Goal: Book appointment/travel/reservation

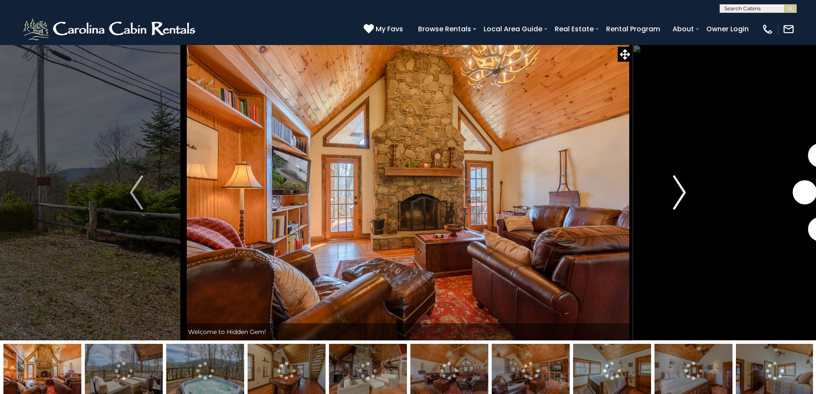
click at [672, 194] on button "Next" at bounding box center [679, 192] width 94 height 295
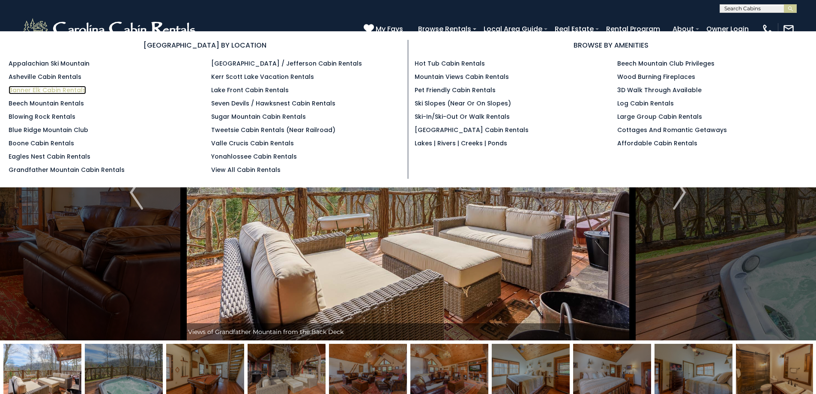
click at [34, 92] on link "Banner Elk Cabin Rentals" at bounding box center [48, 90] width 78 height 9
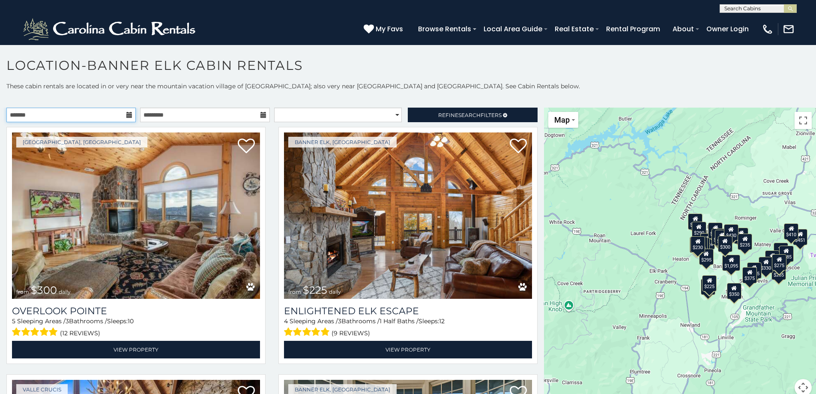
click at [131, 117] on input "text" at bounding box center [70, 114] width 129 height 15
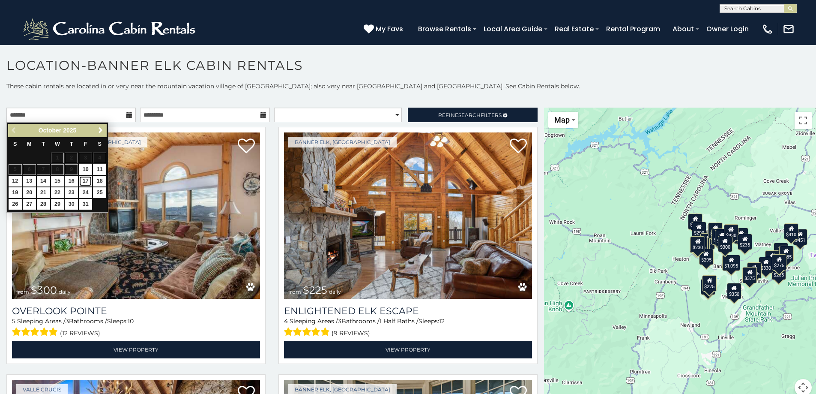
click at [87, 179] on link "17" at bounding box center [85, 181] width 13 height 11
type input "**********"
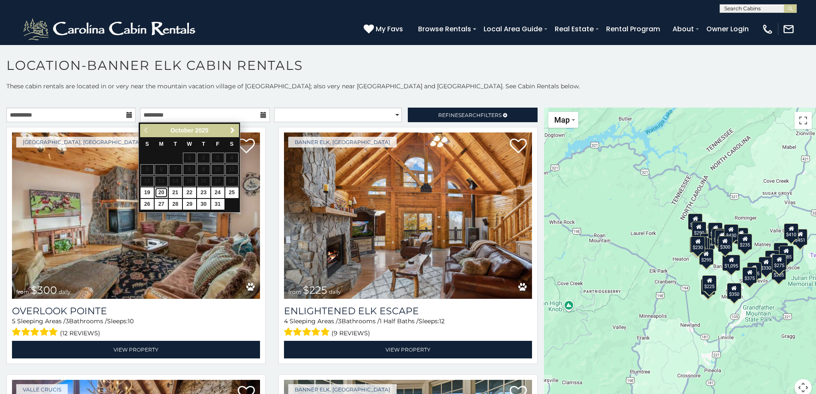
click at [160, 190] on link "20" at bounding box center [161, 192] width 13 height 11
type input "**********"
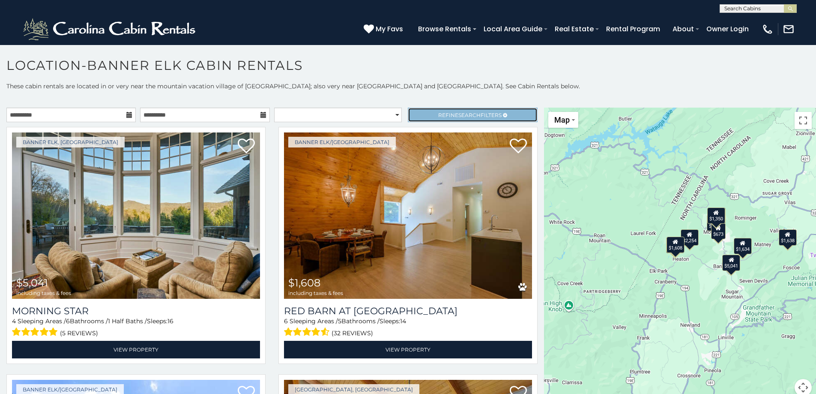
click at [461, 115] on span "Search" at bounding box center [469, 115] width 22 height 6
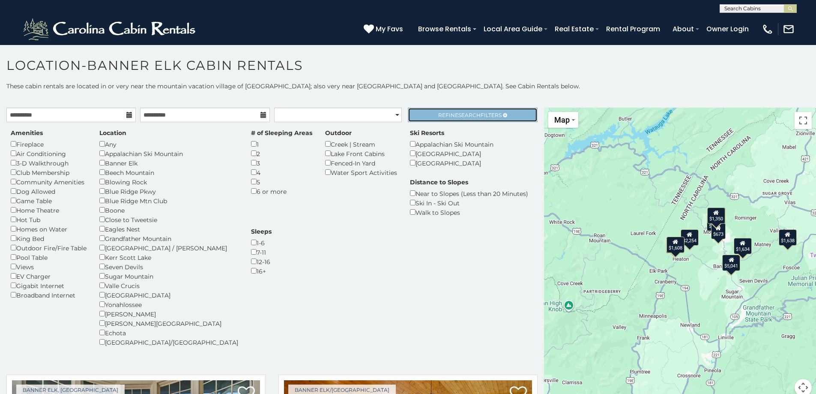
click at [476, 115] on span "Refine Search Filters" at bounding box center [469, 115] width 63 height 6
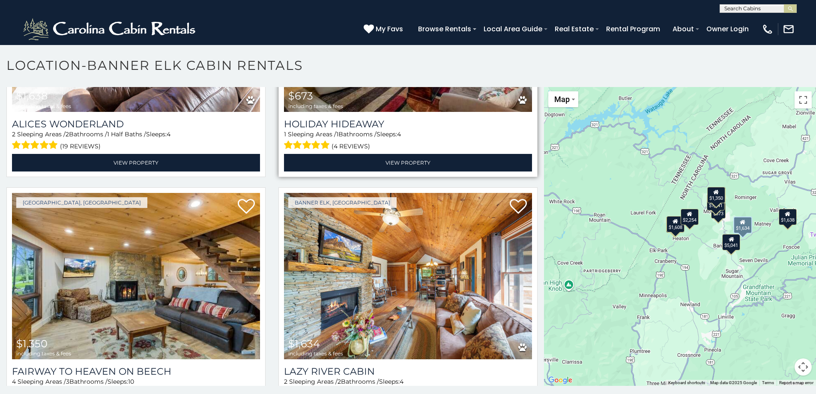
scroll to position [773, 0]
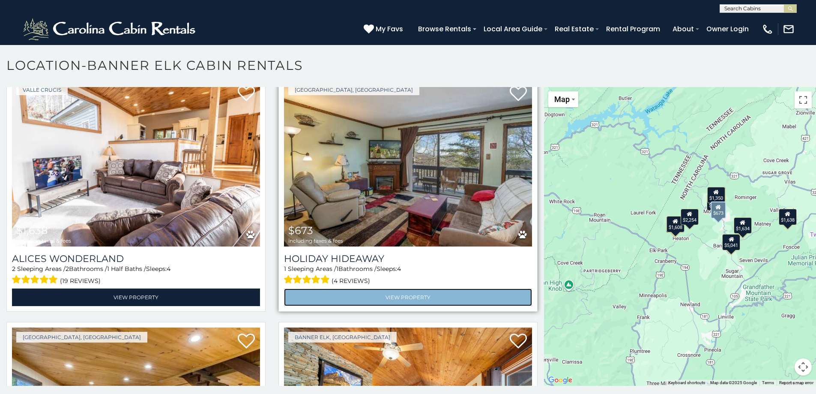
click at [409, 288] on link "View Property" at bounding box center [408, 297] width 248 height 18
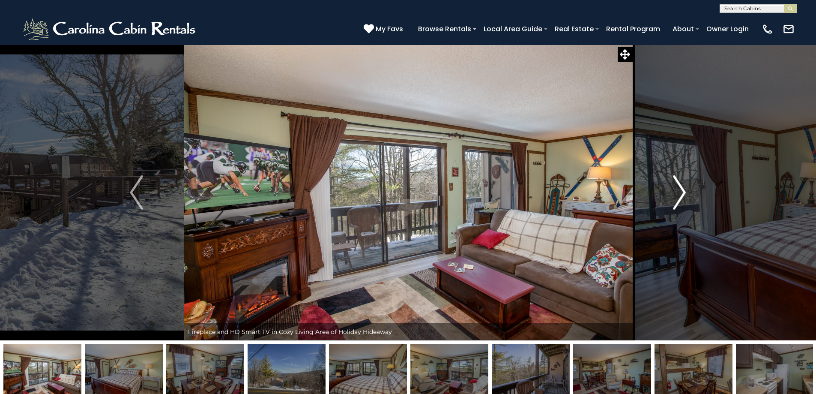
click at [682, 191] on img "Next" at bounding box center [679, 192] width 13 height 34
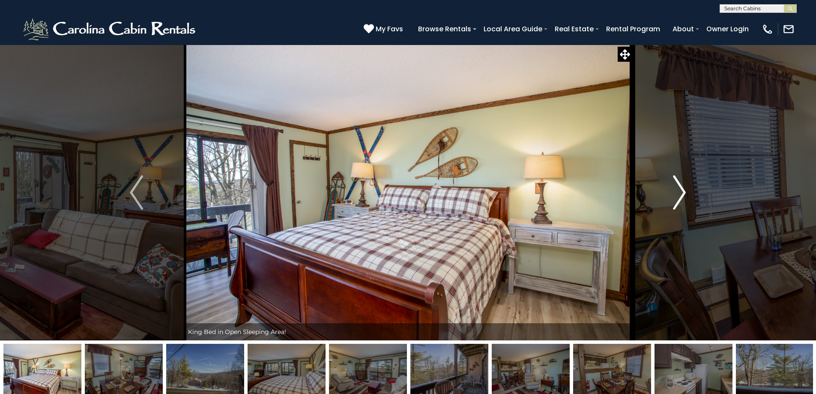
click at [682, 191] on img "Next" at bounding box center [679, 192] width 13 height 34
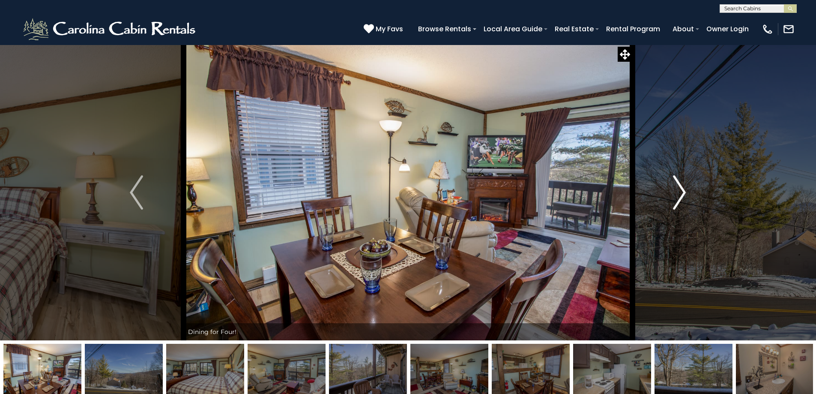
click at [682, 191] on img "Next" at bounding box center [679, 192] width 13 height 34
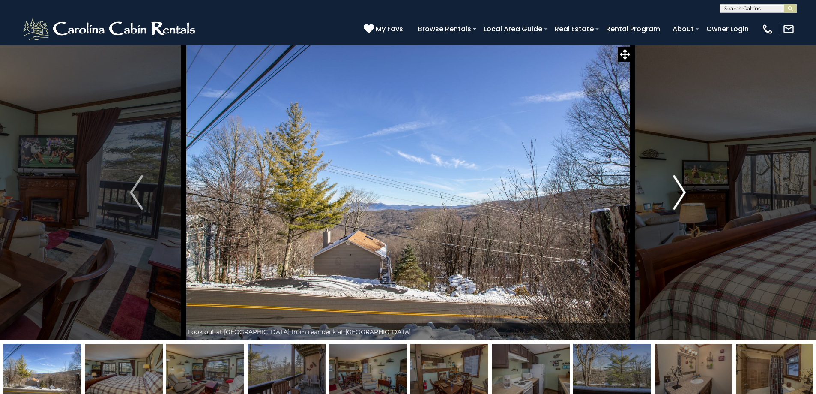
click at [682, 191] on img "Next" at bounding box center [679, 192] width 13 height 34
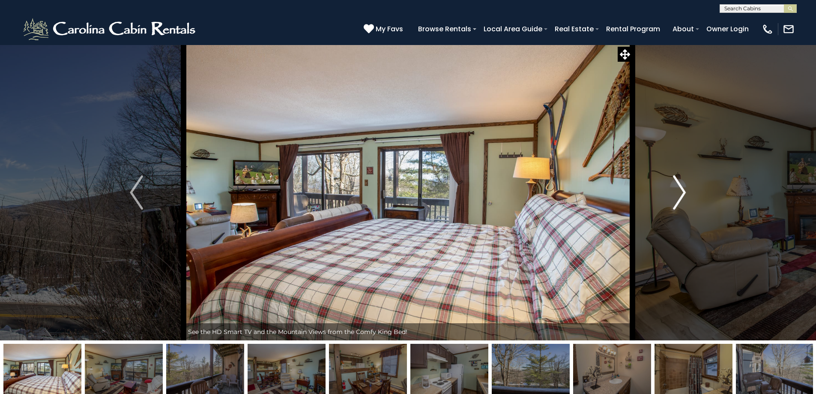
click at [683, 191] on img "Next" at bounding box center [679, 192] width 13 height 34
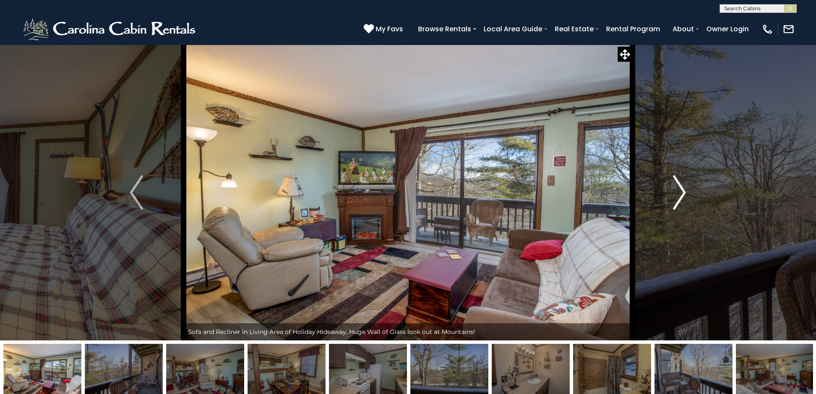
click at [683, 191] on img "Next" at bounding box center [679, 192] width 13 height 34
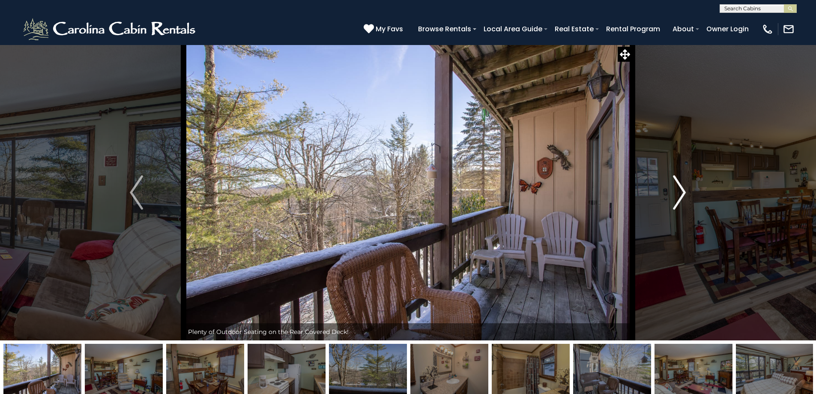
click at [683, 191] on img "Next" at bounding box center [679, 192] width 13 height 34
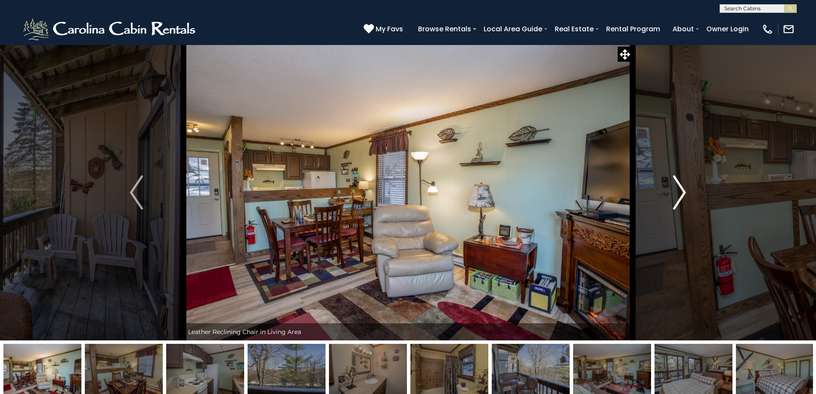
click at [683, 191] on img "Next" at bounding box center [679, 192] width 13 height 34
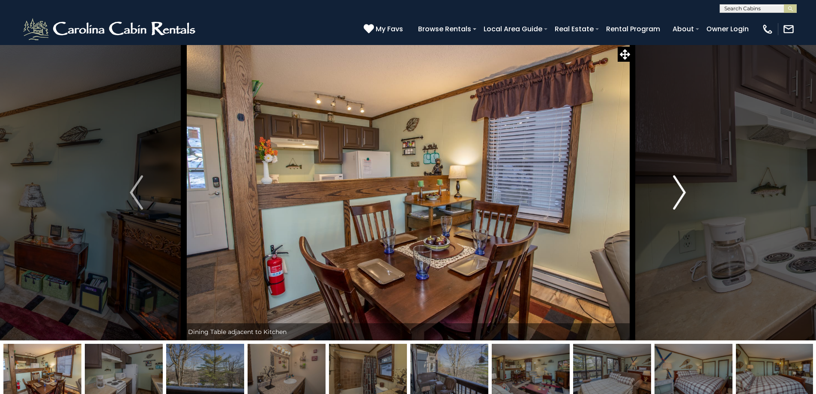
click at [683, 191] on img "Next" at bounding box center [679, 192] width 13 height 34
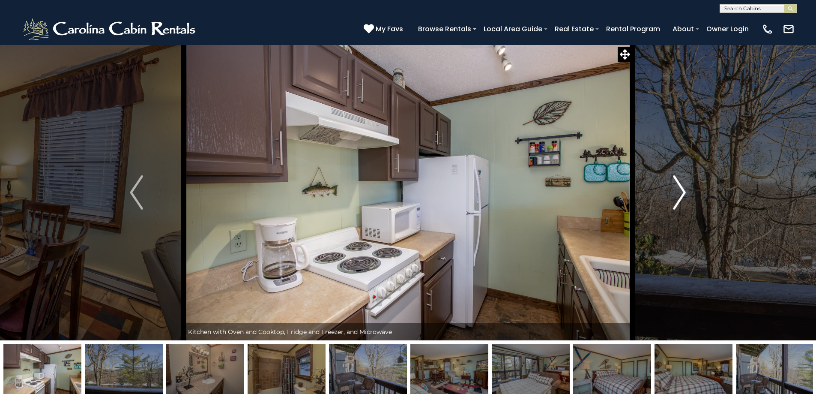
click at [683, 191] on img "Next" at bounding box center [679, 192] width 13 height 34
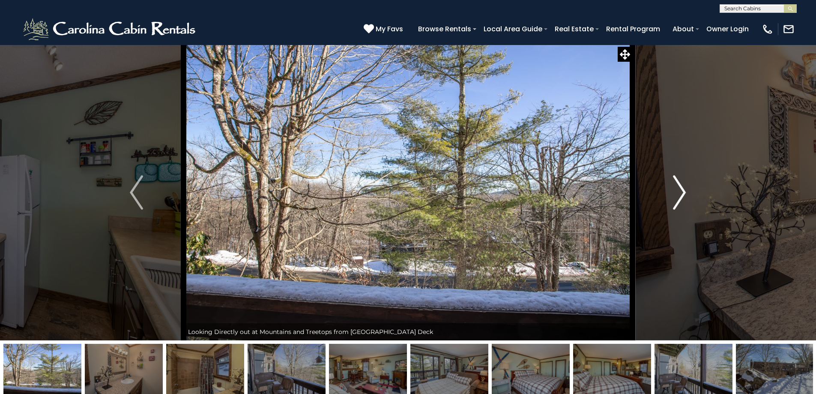
click at [683, 191] on img "Next" at bounding box center [679, 192] width 13 height 34
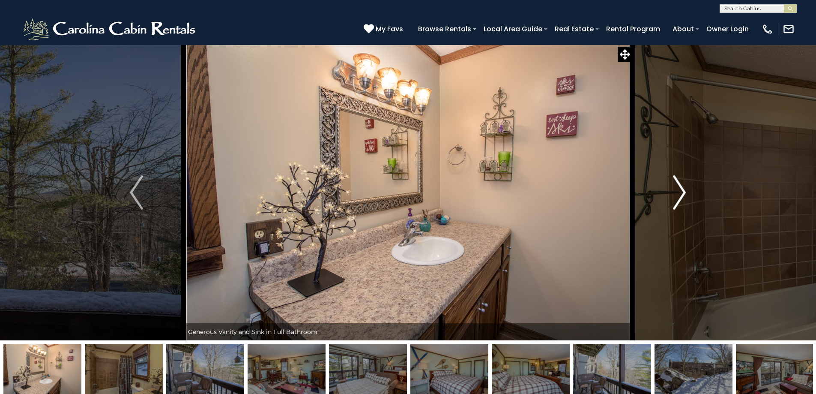
click at [683, 191] on img "Next" at bounding box center [679, 192] width 13 height 34
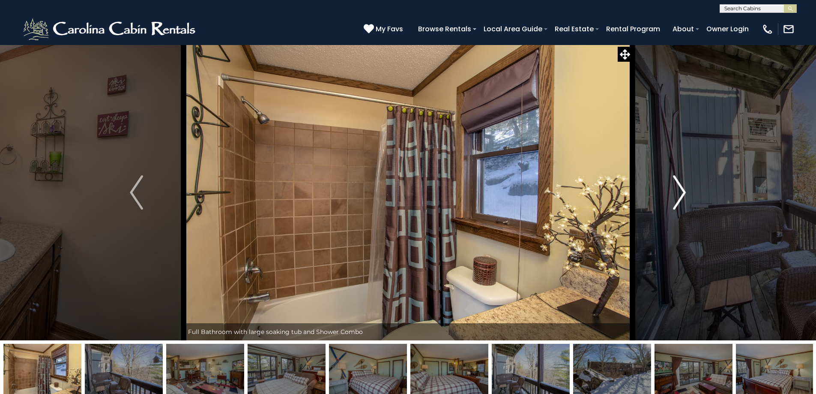
click at [683, 191] on img "Next" at bounding box center [679, 192] width 13 height 34
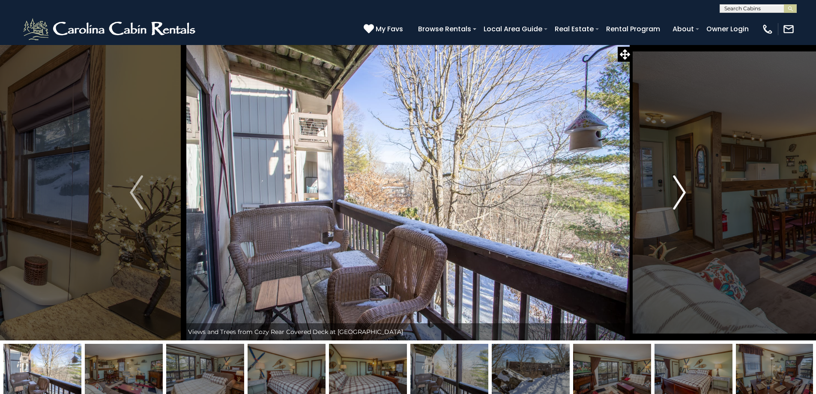
click at [683, 191] on img "Next" at bounding box center [679, 192] width 13 height 34
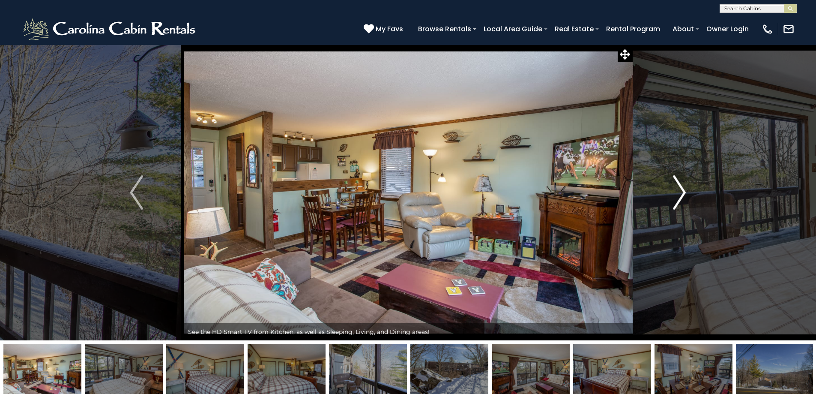
click at [683, 191] on img "Next" at bounding box center [679, 192] width 13 height 34
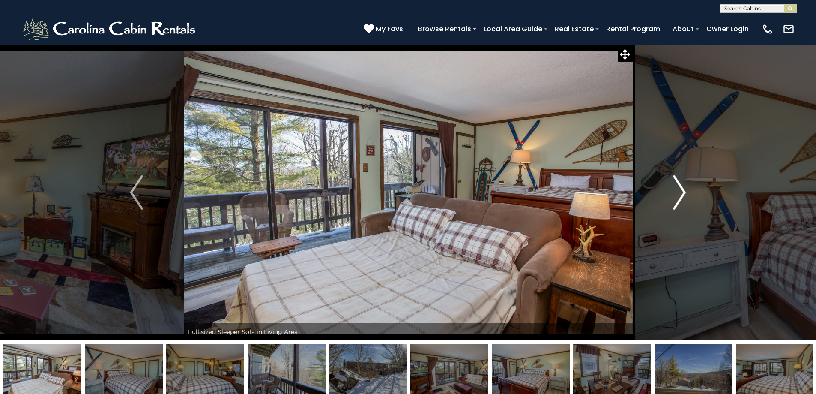
click at [683, 191] on img "Next" at bounding box center [679, 192] width 13 height 34
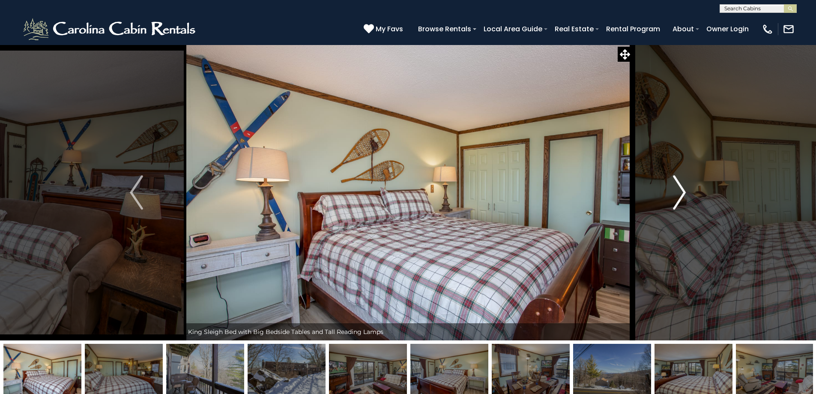
click at [683, 191] on img "Next" at bounding box center [679, 192] width 13 height 34
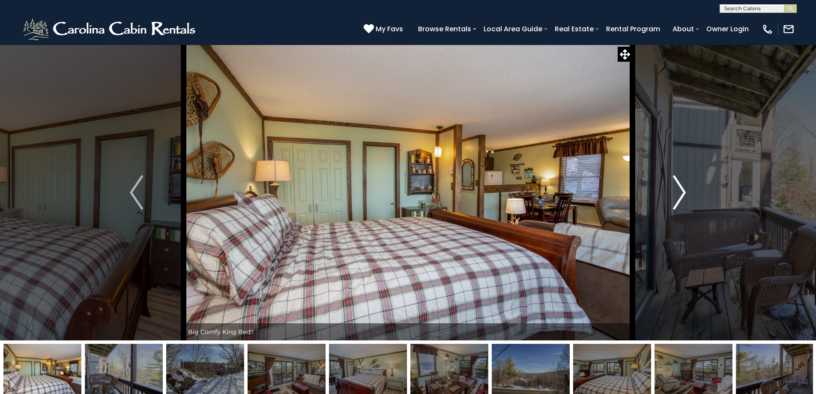
click at [683, 191] on img "Next" at bounding box center [679, 192] width 13 height 34
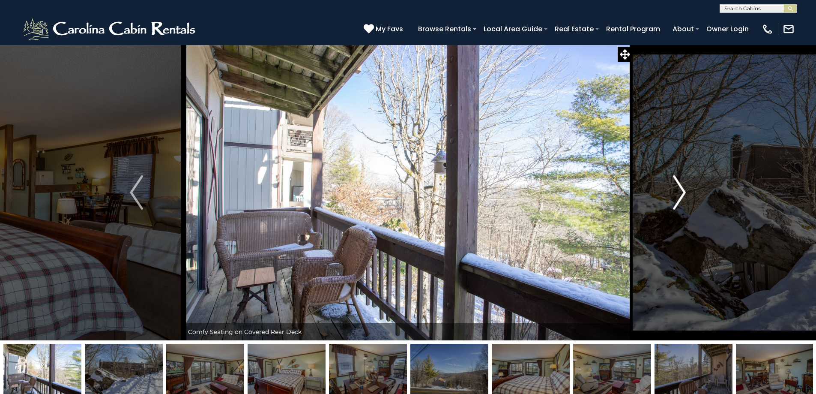
click at [683, 191] on img "Next" at bounding box center [679, 192] width 13 height 34
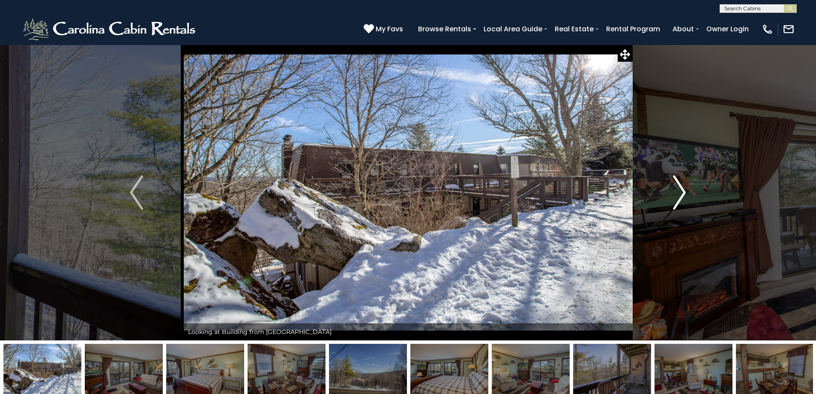
click at [683, 191] on img "Next" at bounding box center [679, 192] width 13 height 34
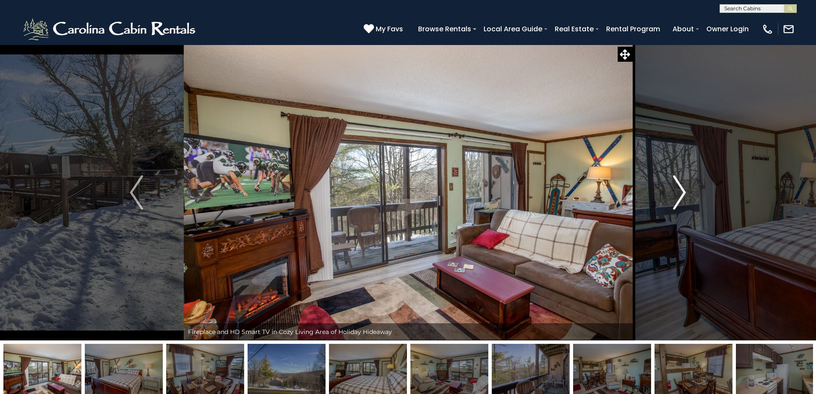
click at [683, 191] on img "Next" at bounding box center [679, 192] width 13 height 34
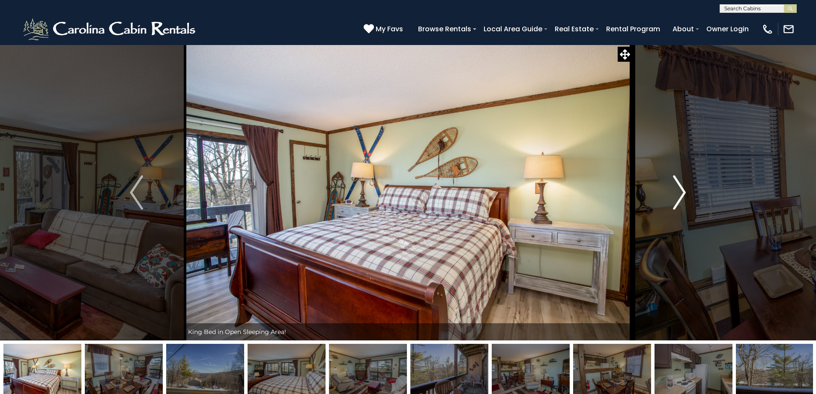
click at [683, 191] on img "Next" at bounding box center [679, 192] width 13 height 34
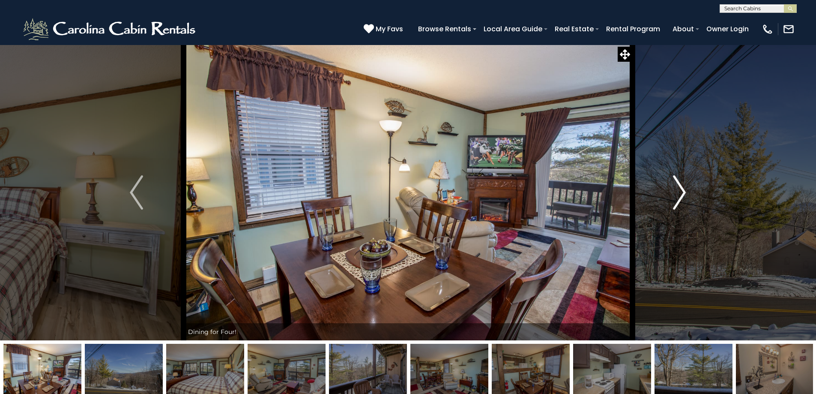
click at [683, 191] on img "Next" at bounding box center [679, 192] width 13 height 34
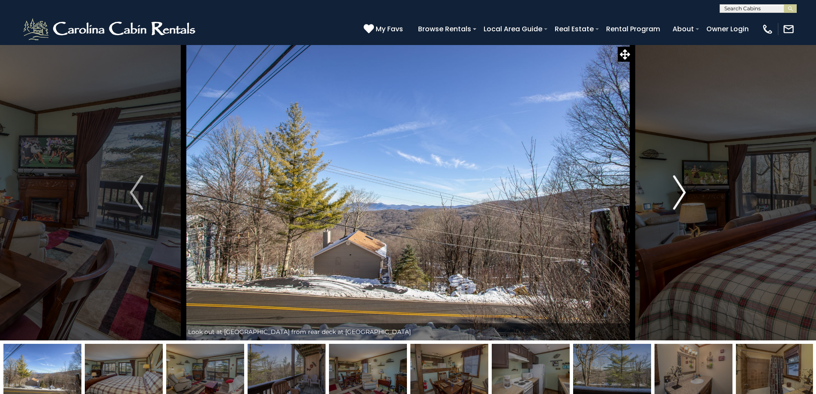
click at [683, 191] on img "Next" at bounding box center [679, 192] width 13 height 34
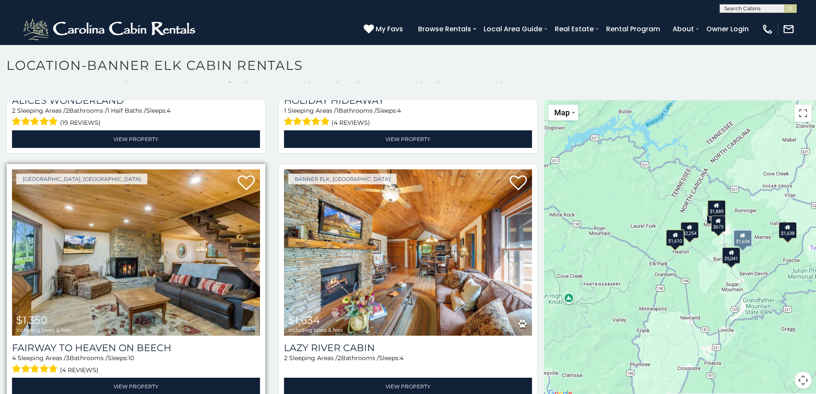
scroll to position [21, 0]
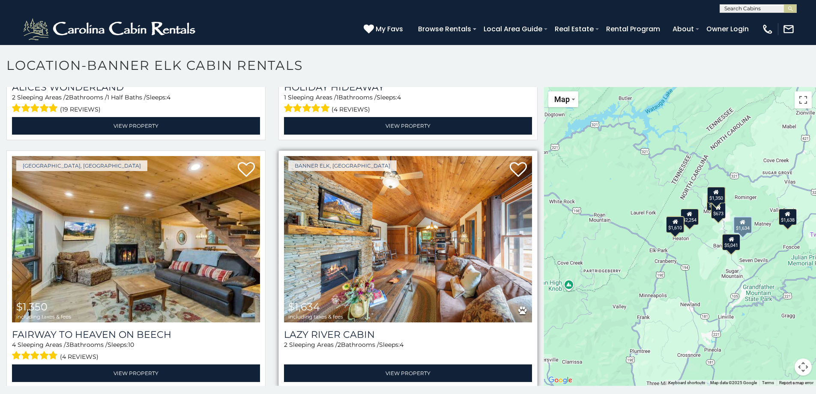
click at [434, 242] on img at bounding box center [408, 239] width 248 height 166
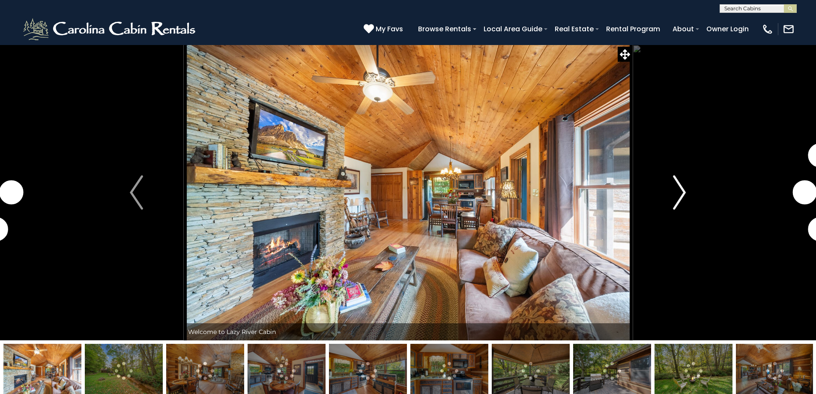
click at [683, 191] on img "Next" at bounding box center [679, 192] width 13 height 34
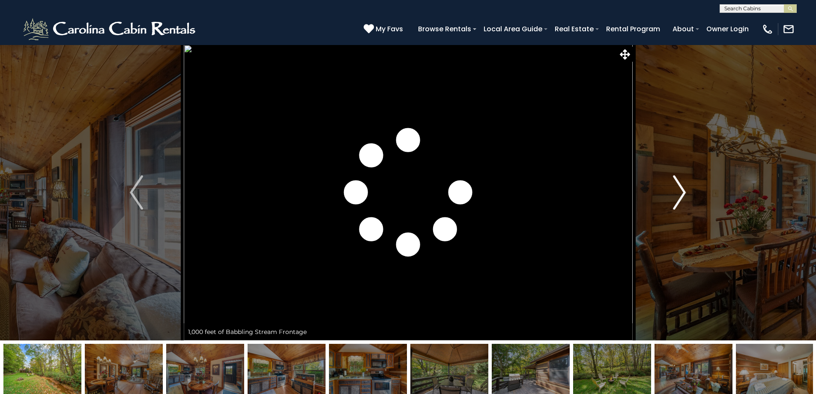
click at [682, 191] on img "Next" at bounding box center [679, 192] width 13 height 34
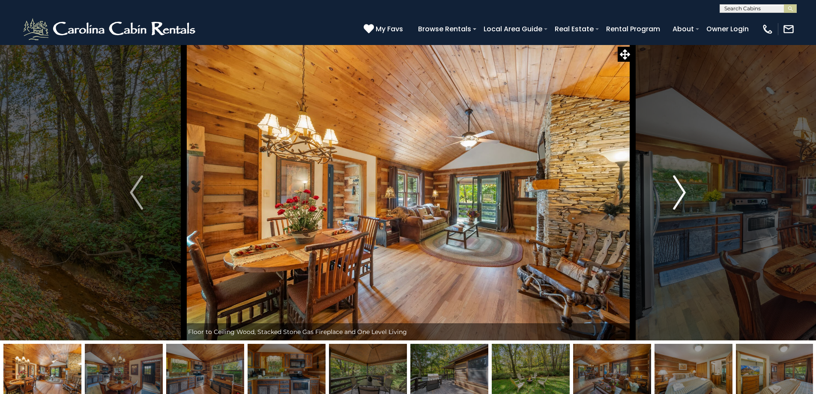
click at [682, 190] on img "Next" at bounding box center [679, 192] width 13 height 34
